Goal: Check status: Check status

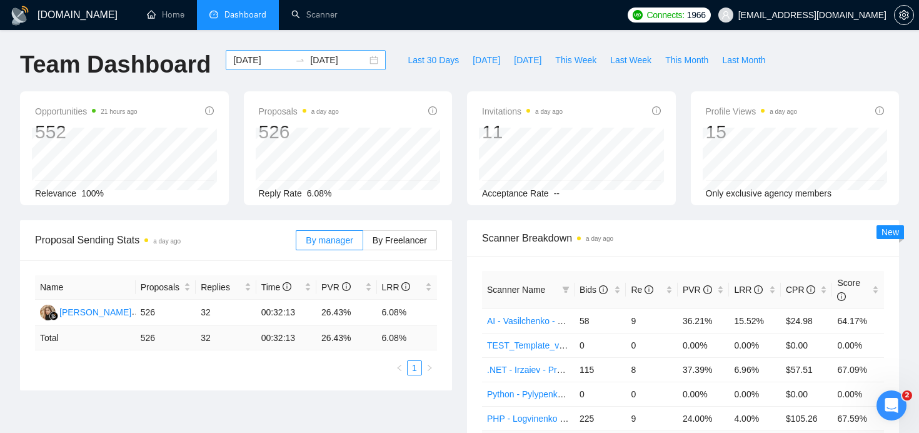
click at [363, 64] on div "[DATE] [DATE]" at bounding box center [306, 60] width 160 height 20
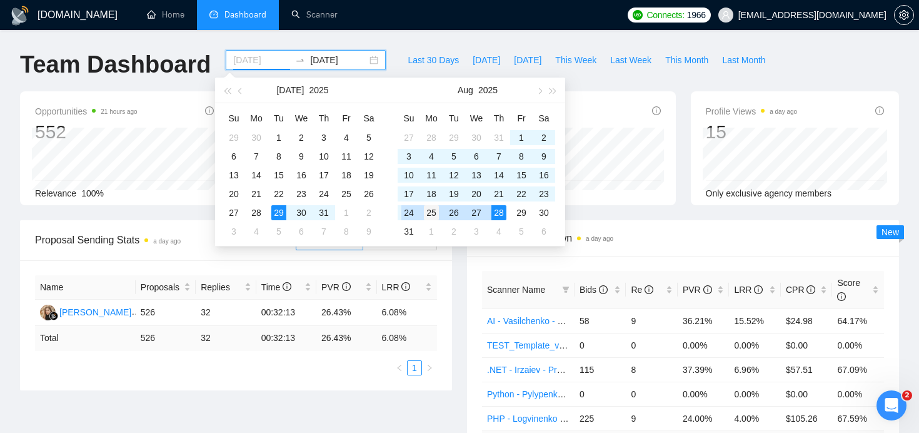
type input "[DATE]"
click at [427, 213] on div "25" at bounding box center [431, 212] width 15 height 15
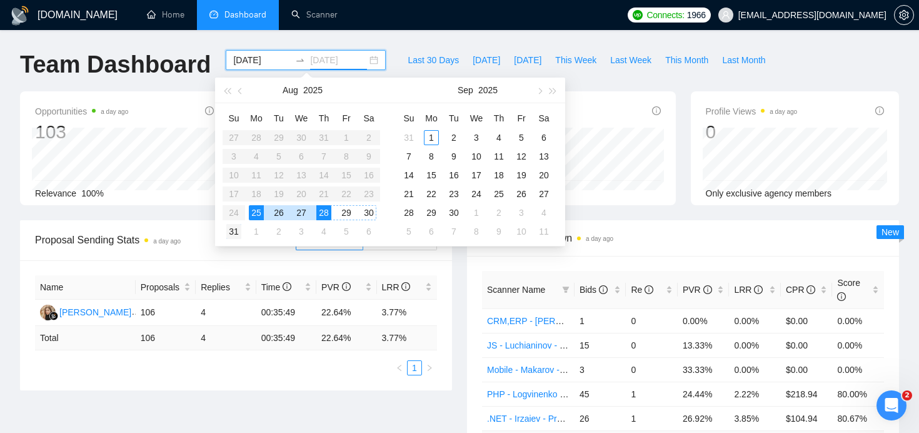
type input "[DATE]"
click at [237, 231] on div "31" at bounding box center [233, 231] width 15 height 15
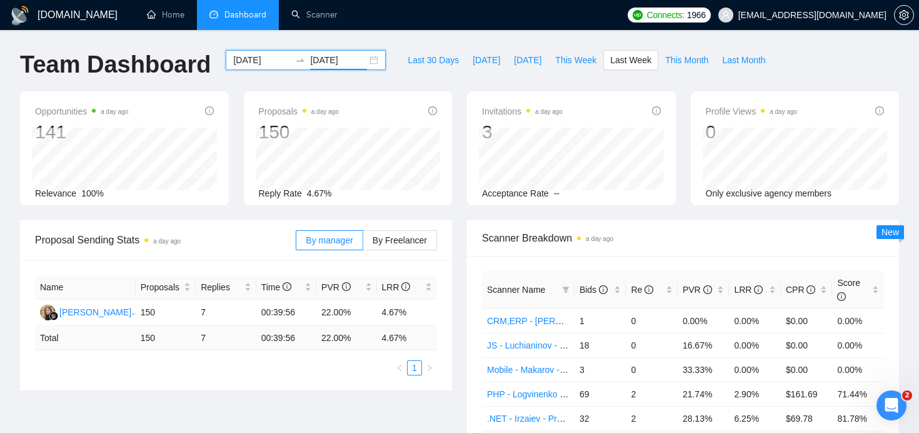
click at [365, 63] on div "[DATE] [DATE]" at bounding box center [306, 60] width 160 height 20
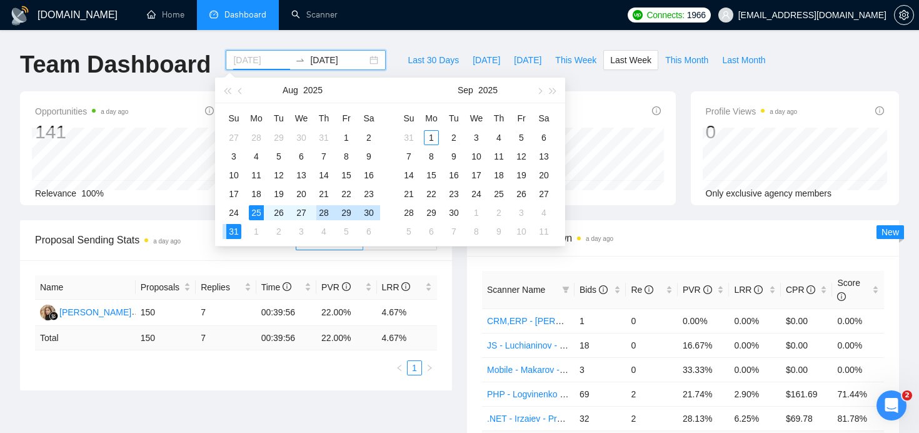
type input "[DATE]"
click at [260, 213] on div "25" at bounding box center [256, 212] width 15 height 15
type input "[DATE]"
click at [345, 213] on div "29" at bounding box center [346, 212] width 15 height 15
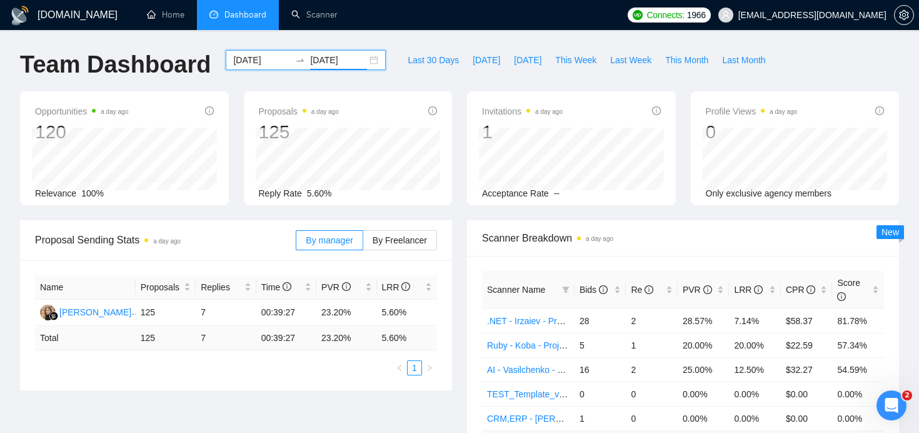
click at [361, 61] on div "[DATE] [DATE]" at bounding box center [306, 60] width 160 height 20
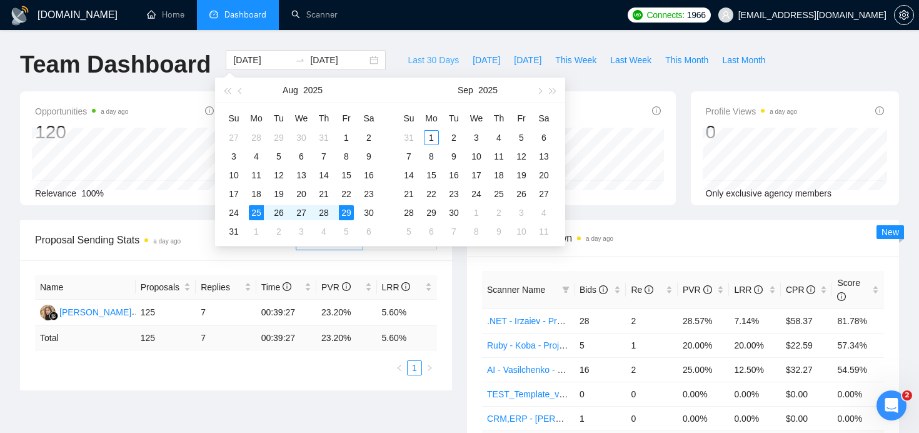
click at [415, 59] on span "Last 30 Days" at bounding box center [433, 60] width 51 height 14
type input "[DATE]"
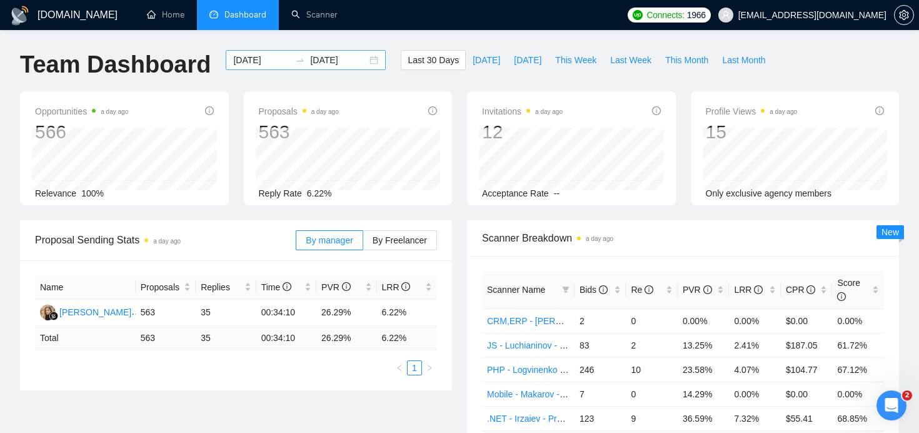
click at [365, 60] on div "[DATE] [DATE]" at bounding box center [306, 60] width 160 height 20
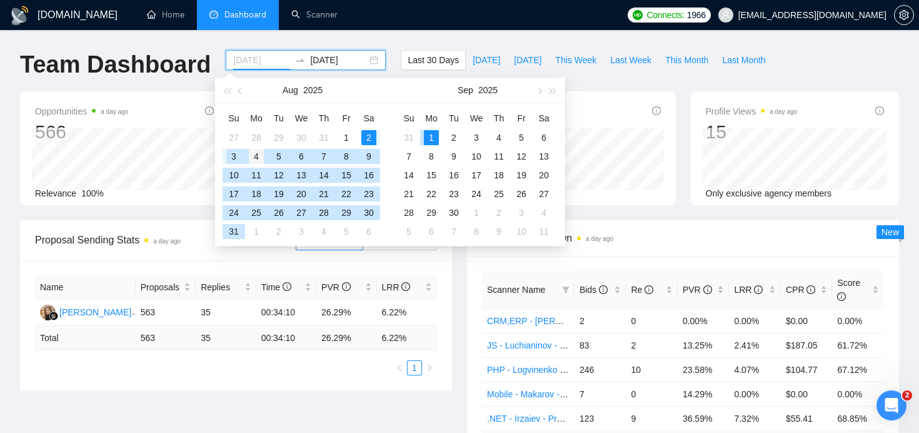
type input "[DATE]"
click at [255, 155] on div "4" at bounding box center [256, 156] width 15 height 15
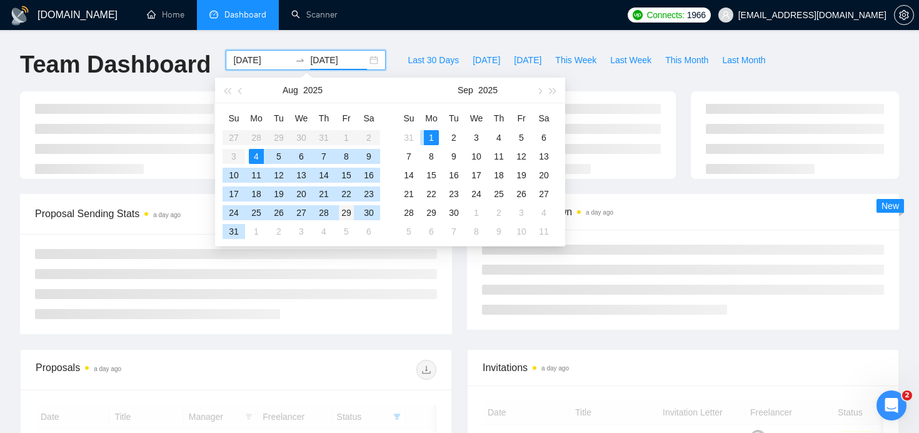
type input "[DATE]"
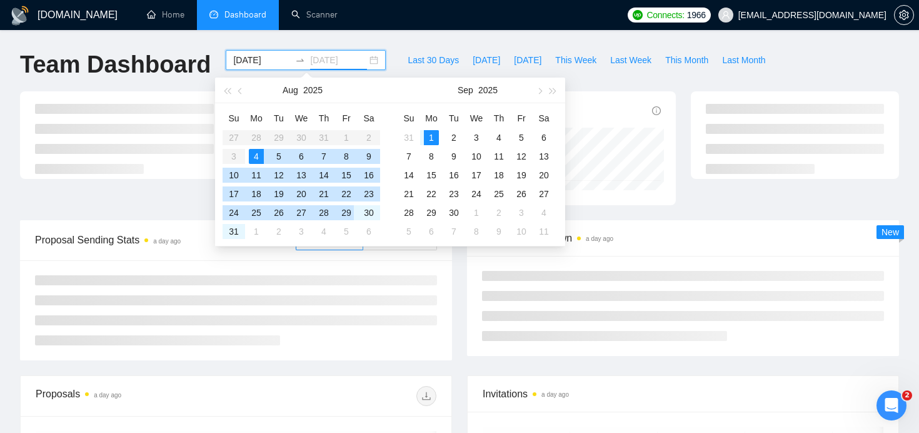
click at [346, 215] on div "29" at bounding box center [346, 212] width 15 height 15
